Goal: Browse casually

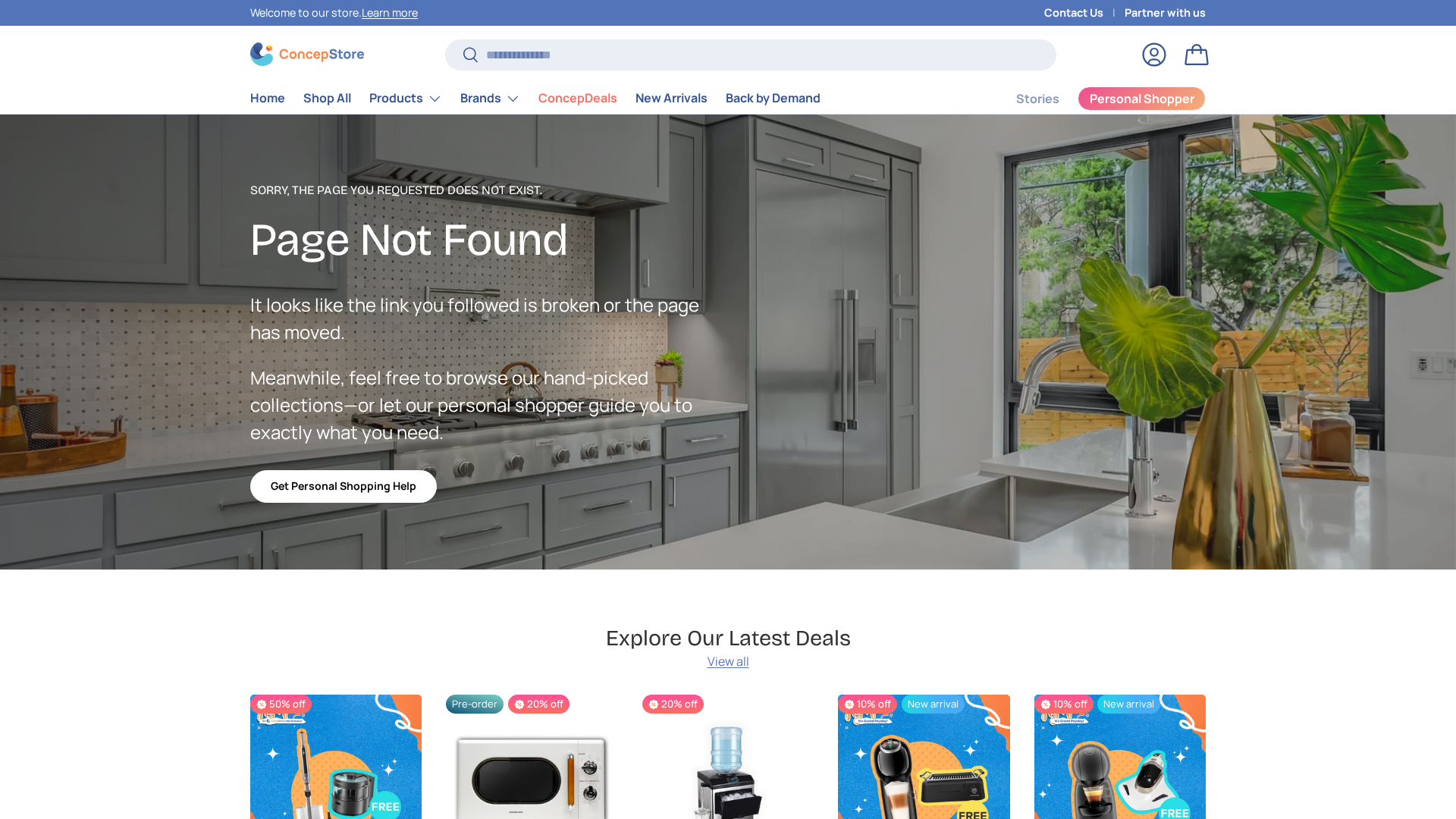
scroll to position [2636, 6201]
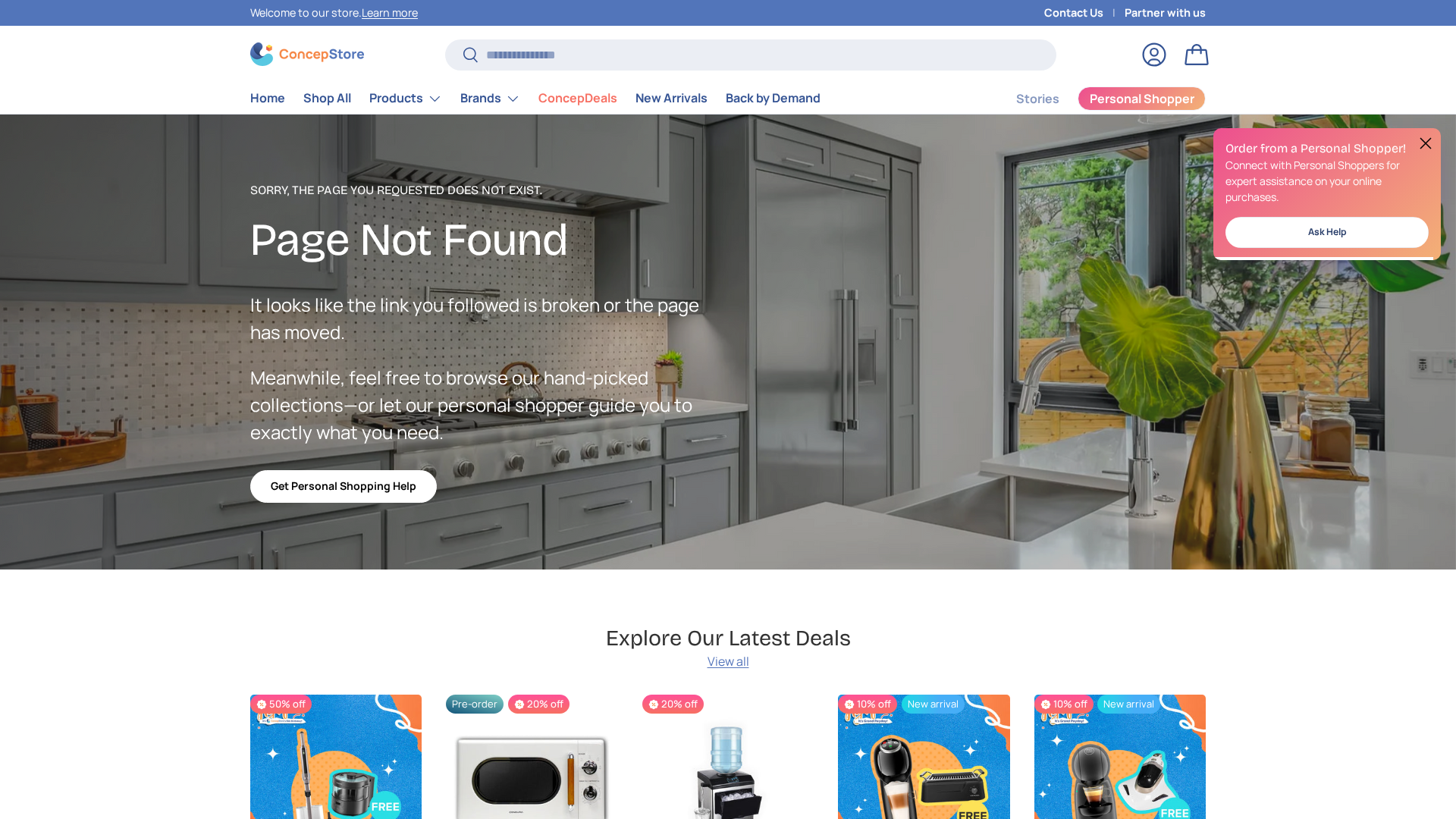
scroll to position [2636, 6201]
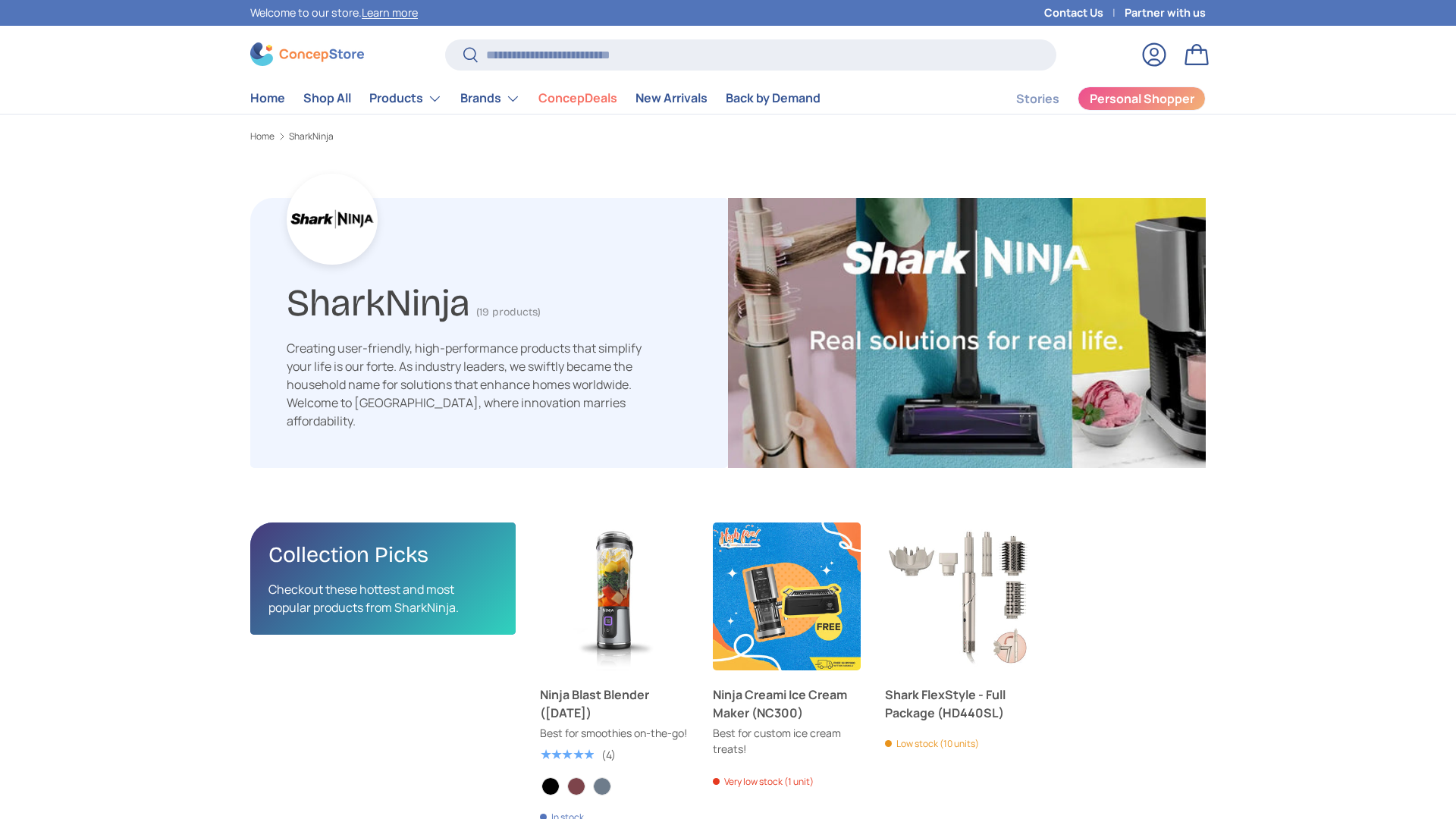
scroll to position [2417, 4946]
